Goal: Task Accomplishment & Management: Manage account settings

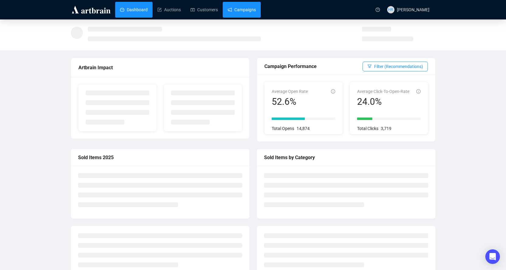
click at [249, 10] on link "Campaigns" at bounding box center [242, 10] width 28 height 16
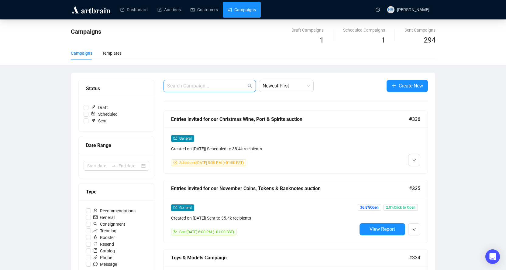
click at [180, 82] on input "text" at bounding box center [206, 85] width 79 height 7
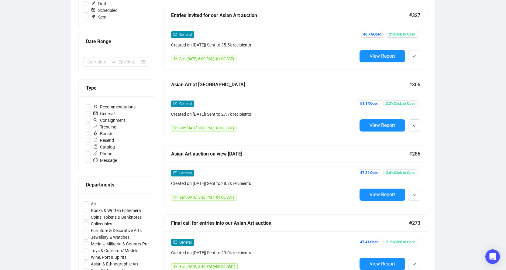
scroll to position [152, 0]
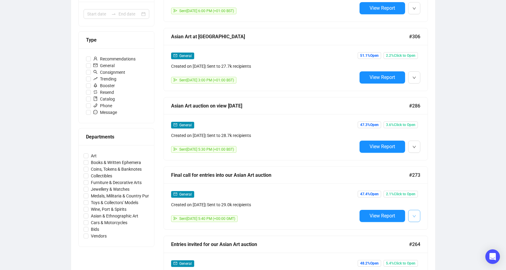
type input "asia"
click at [418, 212] on button "button" at bounding box center [414, 216] width 12 height 12
click at [421, 248] on span "Duplicate" at bounding box center [429, 247] width 18 height 5
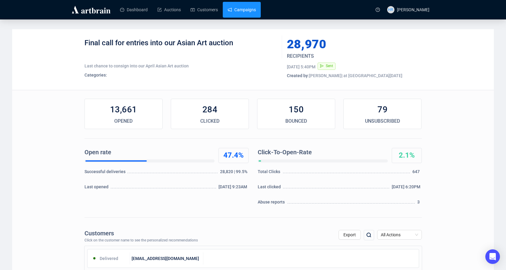
click at [239, 5] on link "Campaigns" at bounding box center [242, 10] width 28 height 16
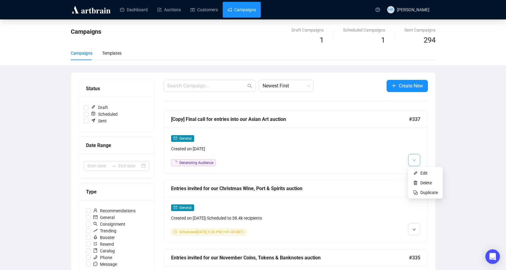
click at [416, 161] on button "button" at bounding box center [414, 160] width 12 height 12
click at [419, 171] on li "Edit" at bounding box center [426, 173] width 32 height 10
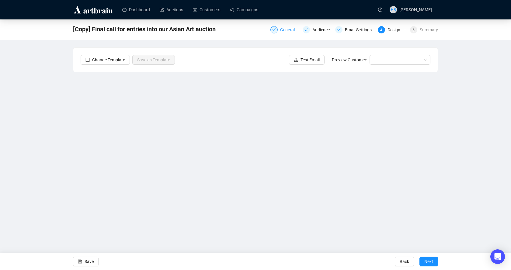
click at [288, 33] on div "General" at bounding box center [289, 29] width 18 height 7
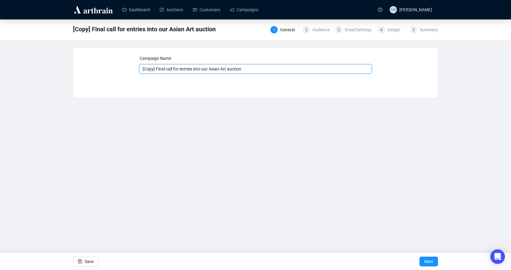
drag, startPoint x: 156, startPoint y: 70, endPoint x: 81, endPoint y: 63, distance: 74.8
click at [88, 62] on div "Campaign Name [Copy] Final call for entries into our Asian Art auction Save Next" at bounding box center [256, 68] width 350 height 26
type input "Final call for entries into our Asian Art auction"
click at [310, 31] on div "2" at bounding box center [306, 29] width 7 height 7
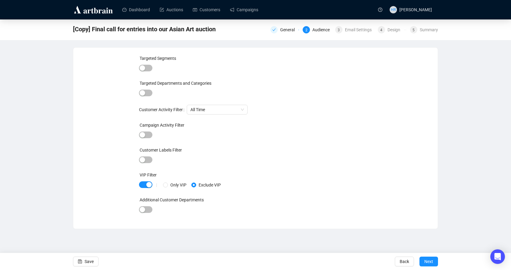
click at [353, 25] on div "General 2 Audience 3 Email Settings 4 Design 5 Summary" at bounding box center [354, 29] width 168 height 9
click at [351, 30] on div "Email Settings" at bounding box center [360, 29] width 30 height 7
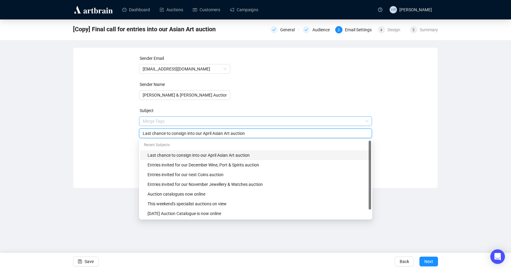
drag, startPoint x: 203, startPoint y: 122, endPoint x: 208, endPoint y: 122, distance: 5.5
click at [208, 122] on span "Merge Tags Last chance to consign into our April Asian Art auction" at bounding box center [255, 127] width 233 height 17
type input "Last chance to consign into our November Asian Art auction"
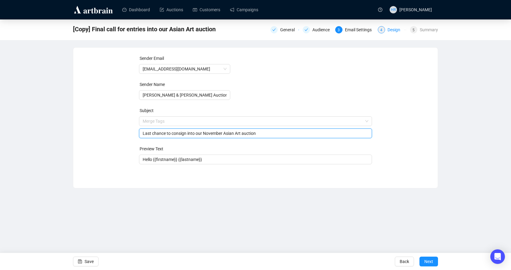
click at [394, 31] on div "Design" at bounding box center [395, 29] width 16 height 7
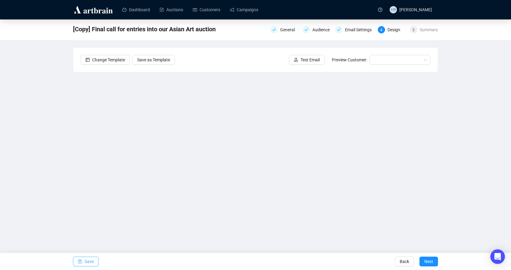
click at [89, 261] on span "Save" at bounding box center [89, 261] width 9 height 17
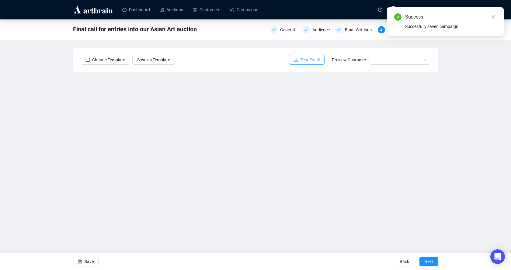
click at [295, 58] on icon "experiment" at bounding box center [296, 60] width 4 height 4
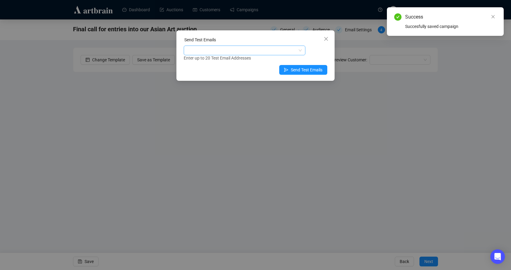
click at [236, 52] on div at bounding box center [241, 50] width 113 height 9
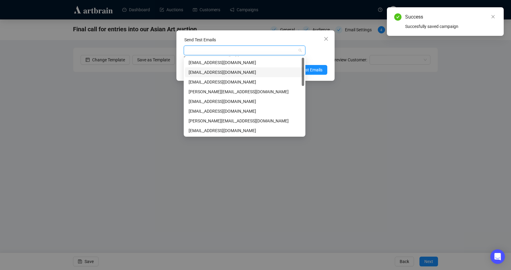
click at [202, 71] on div "[EMAIL_ADDRESS][DOMAIN_NAME]" at bounding box center [245, 72] width 112 height 7
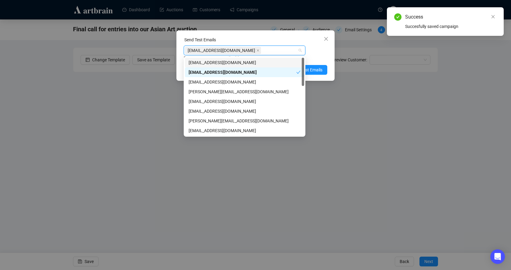
click at [319, 48] on div "[EMAIL_ADDRESS][DOMAIN_NAME] Enter up to 20 Test Email Addresses" at bounding box center [256, 54] width 144 height 16
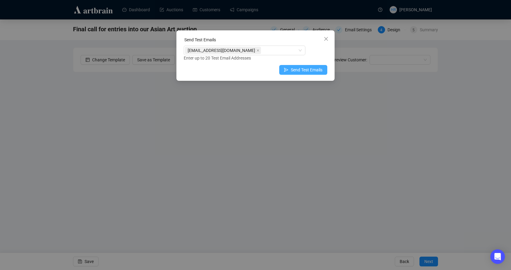
click at [303, 70] on span "Send Test Emails" at bounding box center [307, 70] width 32 height 7
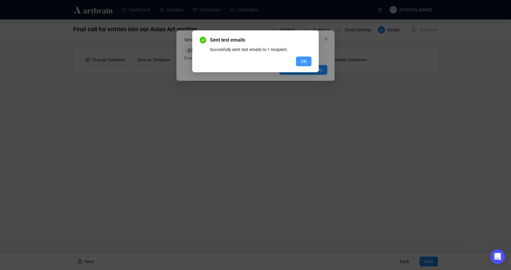
click at [306, 57] on button "OK" at bounding box center [304, 62] width 16 height 10
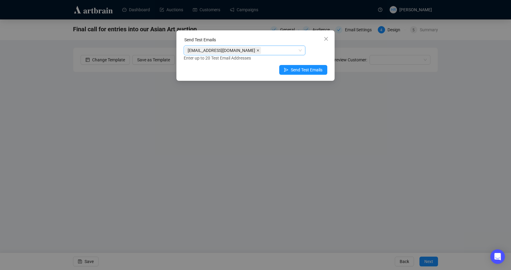
click at [256, 49] on icon "close" at bounding box center [257, 50] width 3 height 3
click at [208, 49] on div at bounding box center [241, 50] width 113 height 9
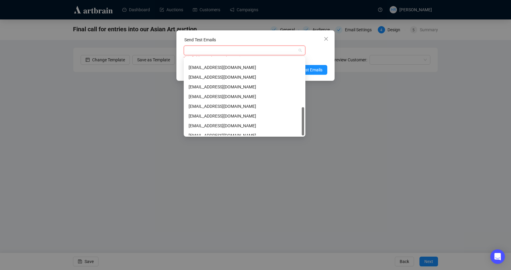
scroll to position [136, 0]
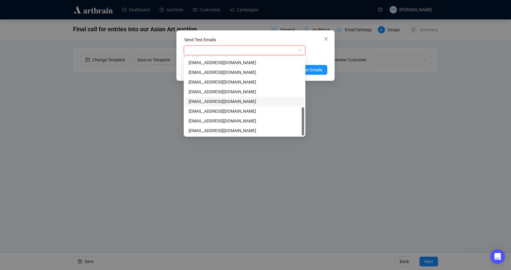
click at [210, 101] on div "[EMAIL_ADDRESS][DOMAIN_NAME]" at bounding box center [245, 101] width 112 height 7
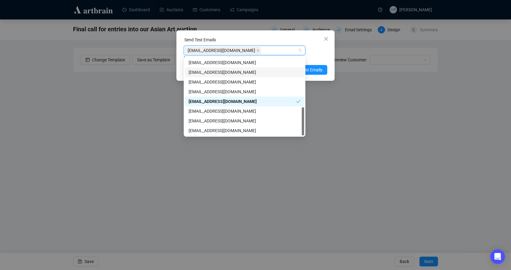
click at [308, 54] on div "[EMAIL_ADDRESS][DOMAIN_NAME] Enter up to 20 Test Email Addresses" at bounding box center [256, 54] width 144 height 16
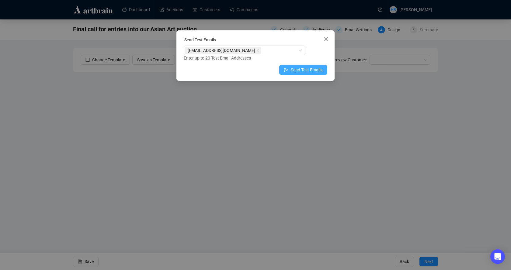
click at [302, 69] on span "Send Test Emails" at bounding box center [307, 70] width 32 height 7
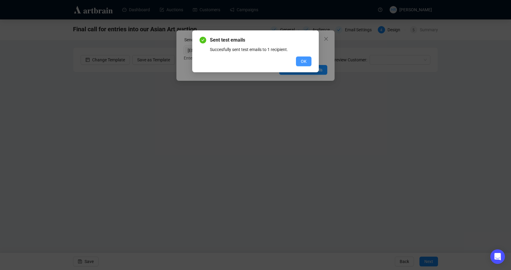
click at [297, 59] on button "OK" at bounding box center [304, 62] width 16 height 10
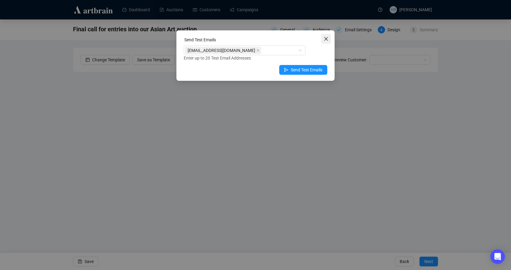
click at [326, 39] on icon "close" at bounding box center [326, 39] width 4 height 4
